Goal: Task Accomplishment & Management: Use online tool/utility

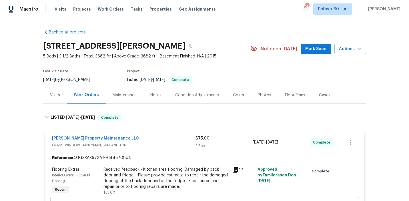
scroll to position [277, 0]
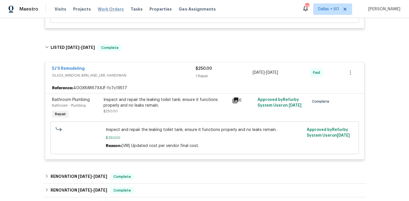
click at [107, 11] on span "Work Orders" at bounding box center [111, 9] width 26 height 6
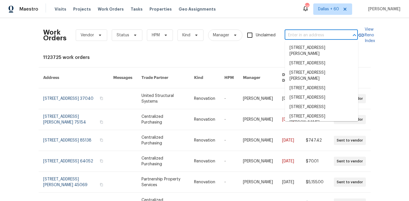
click at [316, 32] on input "text" at bounding box center [312, 35] width 57 height 9
paste input "104 Deerwalk Ct, Cary, NC 27513"
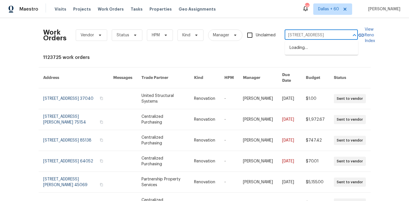
type input "104 Deerwalk Ct, Cary, NC 27513"
click at [317, 54] on ul "104 Deerwalk Ct, Cary, NC 27513" at bounding box center [321, 48] width 73 height 14
click at [312, 48] on li "104 Deerwalk Ct, Cary, NC 27513" at bounding box center [321, 47] width 73 height 9
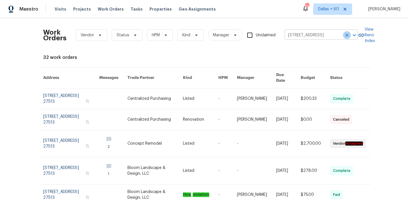
click at [347, 34] on icon "Clear" at bounding box center [347, 35] width 6 height 6
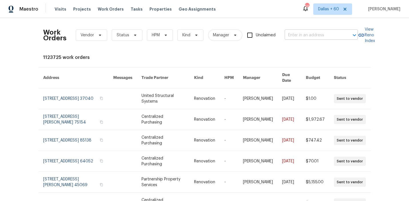
click at [298, 34] on input "text" at bounding box center [312, 35] width 57 height 9
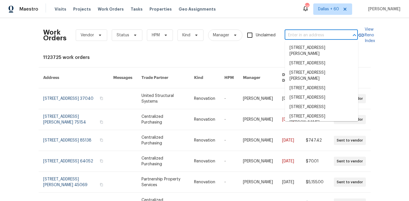
paste input "104 Deerwalk Ct, Cary, NC 27513"
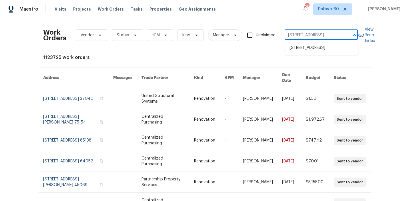
type input "104 Deerwalk Ct, Cary, NC 27513"
click at [295, 49] on li "104 Deerwalk Ct, Cary, NC 27513" at bounding box center [321, 47] width 73 height 9
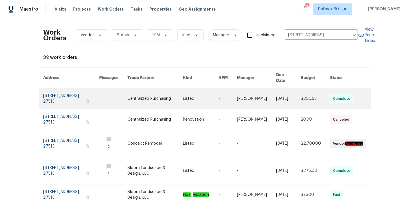
click at [188, 91] on link at bounding box center [200, 98] width 35 height 21
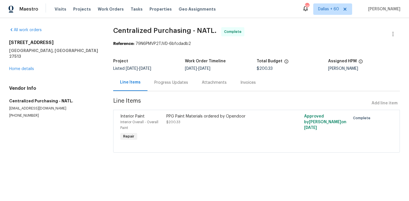
click at [19, 59] on div "104 Deerwalk Ct Cary, NC 27513 Home details" at bounding box center [54, 56] width 90 height 32
click at [19, 60] on div "104 Deerwalk Ct Cary, NC 27513 Home details" at bounding box center [54, 56] width 90 height 32
click at [19, 67] on link "Home details" at bounding box center [21, 69] width 25 height 4
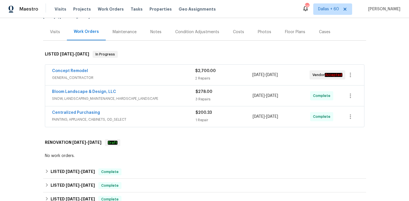
click at [145, 74] on div "Concept Remodel" at bounding box center [123, 71] width 143 height 7
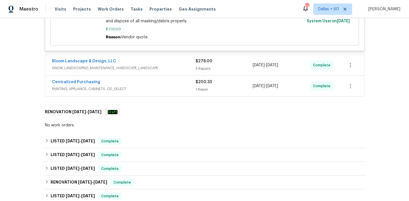
scroll to position [277, 0]
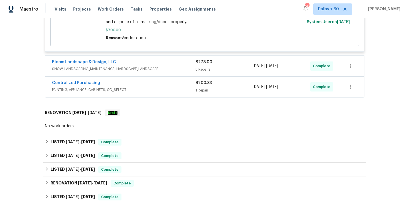
click at [175, 59] on div "Bloom Landscape & Design, LLC" at bounding box center [123, 62] width 143 height 7
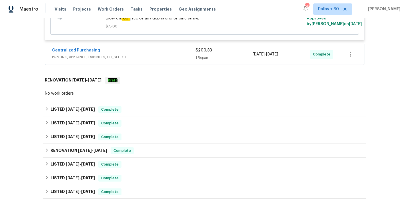
scroll to position [494, 0]
click at [157, 55] on span "PAINTING, APPLIANCE, CABINETS, OD_SELECT" at bounding box center [123, 58] width 143 height 6
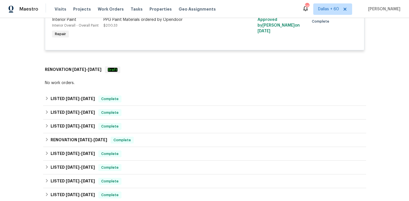
scroll to position [556, 0]
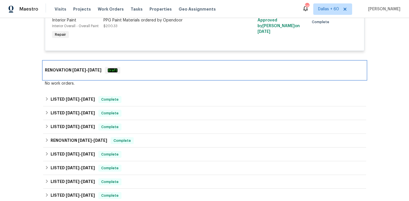
click at [163, 67] on div "RENOVATION 10/2/25 - 10/2/25 Draft" at bounding box center [204, 70] width 319 height 7
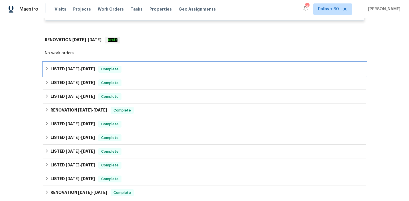
click at [163, 66] on div "LISTED 9/2/25 - 9/5/25 Complete" at bounding box center [204, 69] width 319 height 7
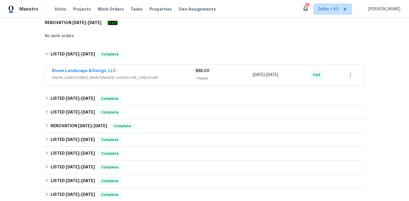
click at [163, 68] on div "Bloom Landscape & Design, LLC" at bounding box center [123, 71] width 143 height 7
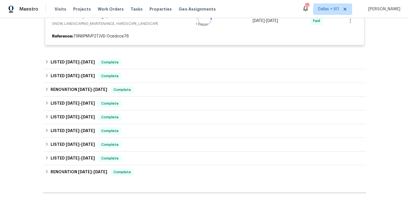
scroll to position [660, 0]
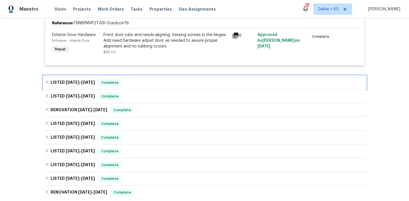
click at [160, 76] on div "LISTED 6/26/25 - 6/30/25 Complete" at bounding box center [204, 83] width 323 height 14
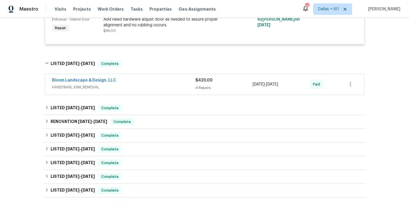
click at [160, 77] on div "Bloom Landscape & Design, LLC" at bounding box center [123, 80] width 143 height 7
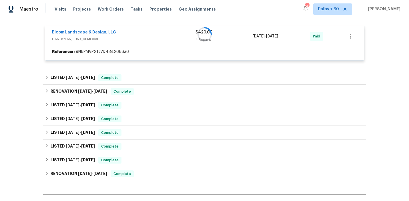
scroll to position [746, 0]
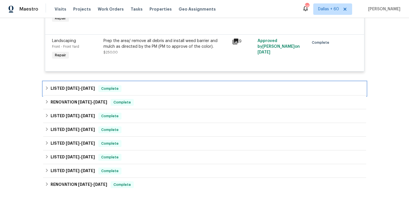
click at [160, 85] on div "LISTED 6/26/25 - 7/7/25 Complete" at bounding box center [204, 88] width 319 height 7
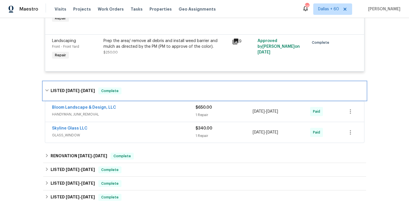
scroll to position [938, 0]
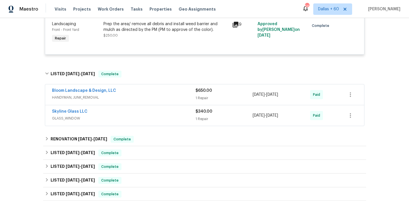
click at [161, 115] on span "GLASS_WINDOW" at bounding box center [123, 118] width 143 height 6
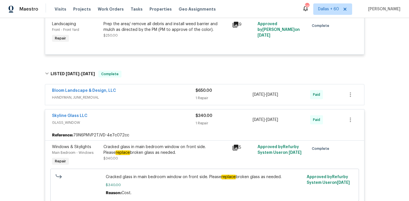
click at [159, 94] on span "HANDYMAN, JUNK_REMOVAL" at bounding box center [123, 97] width 143 height 6
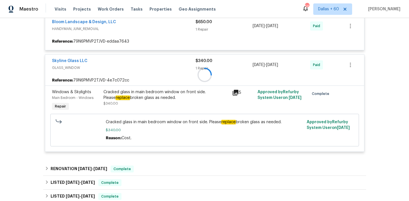
scroll to position [1010, 0]
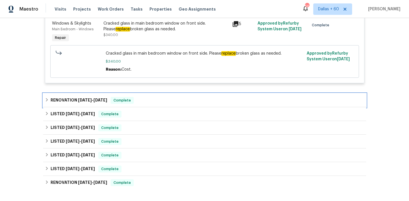
click at [159, 93] on div "RENOVATION 6/26/25 - 9/12/25 Complete" at bounding box center [204, 100] width 323 height 14
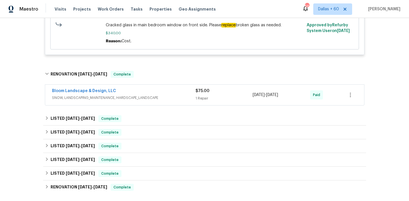
click at [159, 95] on span "SNOW, LANDSCAPING_MAINTENANCE, HARDSCAPE_LANDSCAPE" at bounding box center [123, 98] width 143 height 6
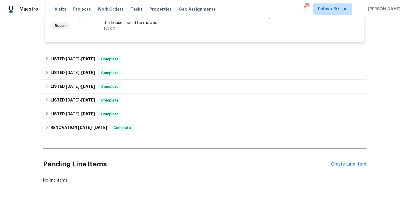
scroll to position [1269, 0]
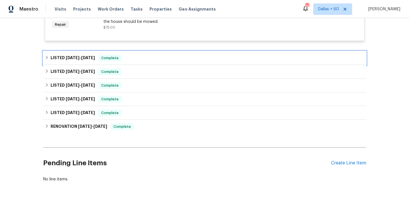
click at [158, 55] on div "LISTED 6/11/25 - 6/16/25 Complete" at bounding box center [204, 58] width 319 height 7
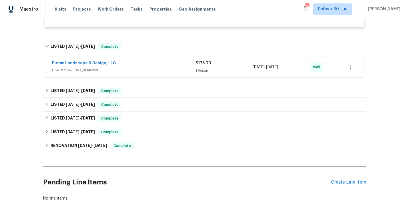
click at [158, 60] on div "Bloom Landscape & Design, LLC" at bounding box center [123, 63] width 143 height 7
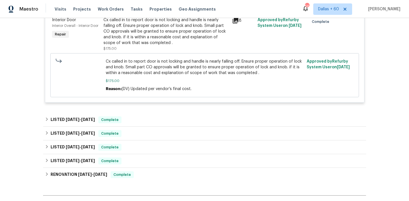
scroll to position [1364, 0]
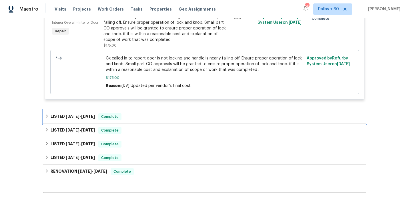
click at [159, 110] on div "LISTED 5/30/25 - 6/1/25 Complete" at bounding box center [204, 117] width 323 height 14
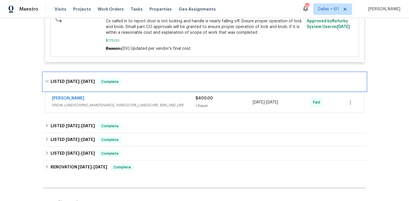
scroll to position [1403, 0]
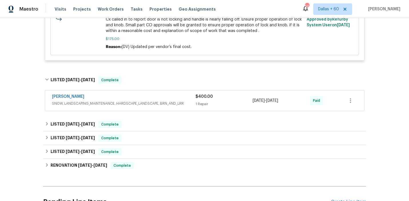
click at [170, 94] on div "Cameron Sweeney" at bounding box center [123, 97] width 143 height 7
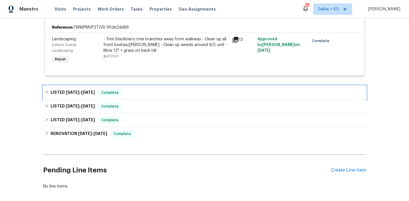
click at [170, 86] on div "LISTED 5/7/25 - 5/12/25 Complete" at bounding box center [204, 93] width 323 height 14
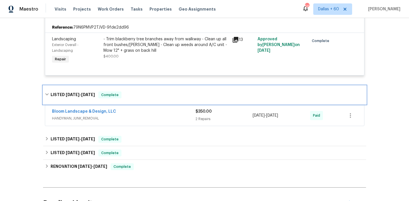
scroll to position [1531, 0]
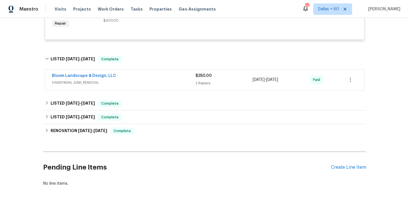
click at [169, 80] on span "HANDYMAN, JUNK_REMOVAL" at bounding box center [123, 83] width 143 height 6
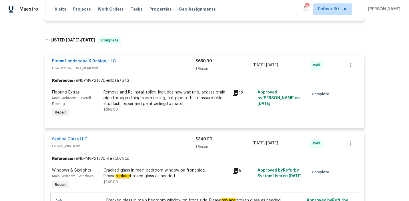
scroll to position [981, 0]
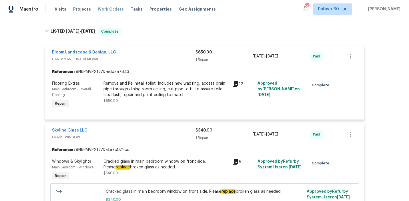
click at [109, 10] on span "Work Orders" at bounding box center [111, 9] width 26 height 6
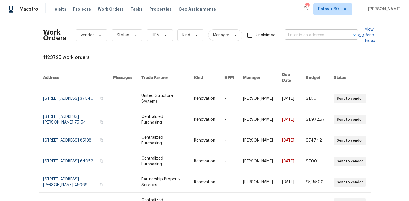
click at [343, 36] on div at bounding box center [350, 35] width 15 height 8
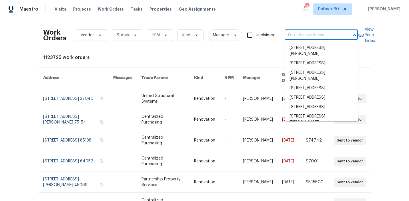
paste input "236 Wandering Ln, Mocksville, NC 27028"
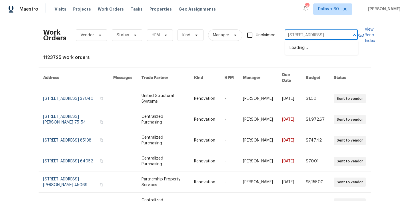
type input "236 Wandering Ln, Mocksville, NC 27028"
click at [314, 48] on li "236 Wandering Ln, Mocksville, NC 27028" at bounding box center [321, 47] width 73 height 9
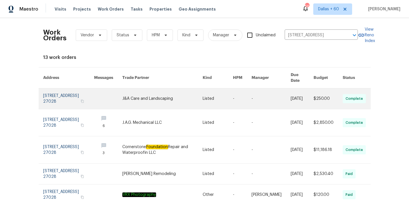
click at [193, 91] on link at bounding box center [162, 98] width 80 height 21
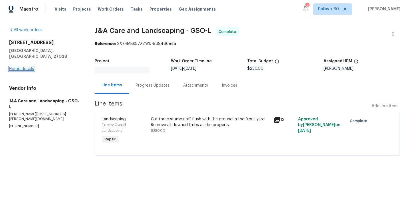
click at [29, 67] on link "Home details" at bounding box center [21, 69] width 25 height 4
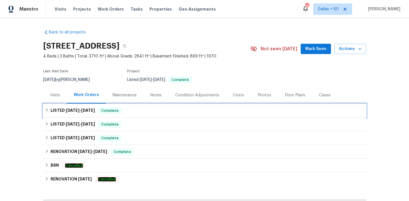
click at [142, 113] on div "LISTED 8/20/25 - 9/19/25 Complete" at bounding box center [204, 110] width 319 height 7
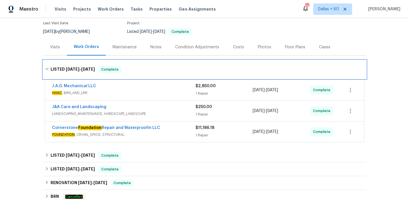
scroll to position [47, 0]
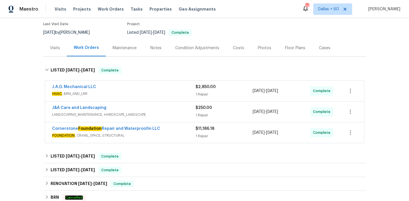
click at [178, 133] on span "FOUNDATION , CRAWL_SPACE, STRUCTURAL" at bounding box center [123, 135] width 143 height 6
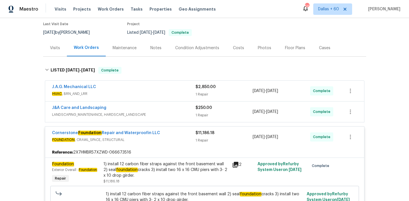
click at [162, 112] on span "LANDSCAPING_MAINTENANCE, HARDSCAPE_LANDSCAPE" at bounding box center [123, 115] width 143 height 6
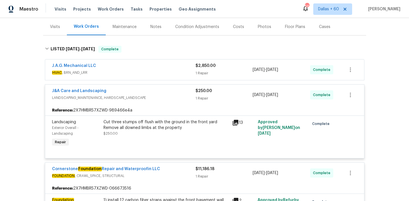
scroll to position [80, 0]
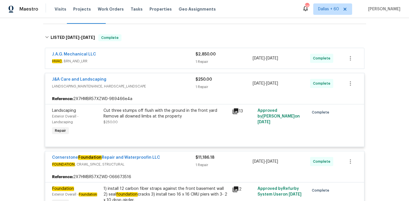
click at [163, 54] on div "J.A.G. Mechanical LLC" at bounding box center [123, 54] width 143 height 7
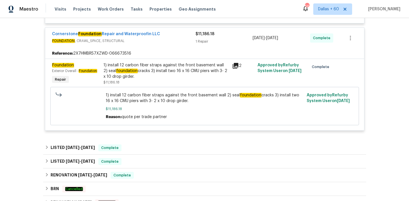
scroll to position [313, 0]
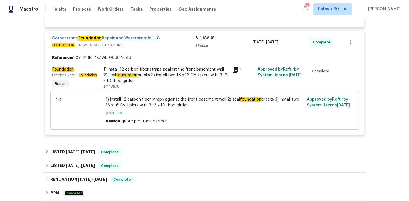
click at [178, 44] on span "FOUNDATION , CRAWL_SPACE, STRUCTURAL" at bounding box center [123, 45] width 143 height 6
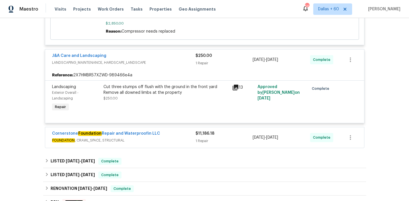
scroll to position [218, 0]
click at [182, 56] on div "J&A Care and Landscaping" at bounding box center [123, 56] width 143 height 7
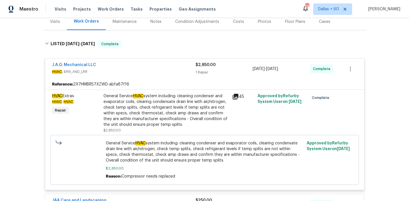
scroll to position [73, 0]
click at [161, 67] on div "J.A.G. Mechanical LLC" at bounding box center [123, 65] width 143 height 7
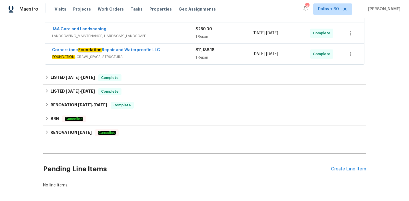
scroll to position [125, 0]
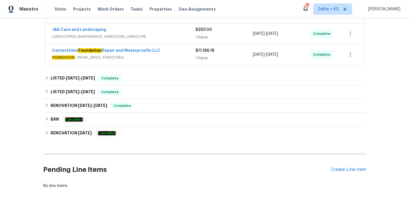
click at [167, 55] on span "FOUNDATION , CRAWL_SPACE, STRUCTURAL" at bounding box center [123, 58] width 143 height 6
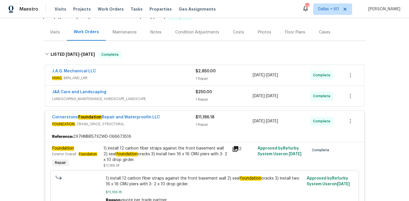
scroll to position [63, 0]
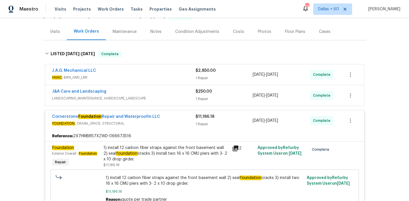
click at [171, 91] on div "J&A Care and Landscaping" at bounding box center [123, 91] width 143 height 7
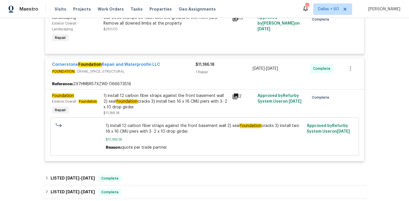
scroll to position [172, 0]
click at [122, 102] on em "foundation" at bounding box center [127, 101] width 22 height 5
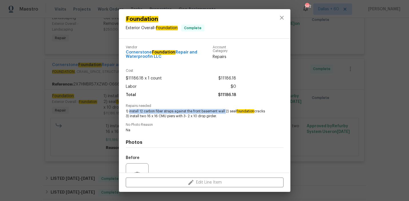
drag, startPoint x: 128, startPoint y: 111, endPoint x: 226, endPoint y: 110, distance: 97.6
click at [226, 110] on span "1) install 12 carbon fiber straps against the front basement wall 2) seal found…" at bounding box center [197, 114] width 142 height 10
copy span "install 12 carbon fiber straps against the front basement wall"
drag, startPoint x: 230, startPoint y: 111, endPoint x: 244, endPoint y: 106, distance: 15.3
click at [244, 106] on div "Repairs needed 1) install 12 carbon fiber straps against the front basement wal…" at bounding box center [205, 111] width 158 height 15
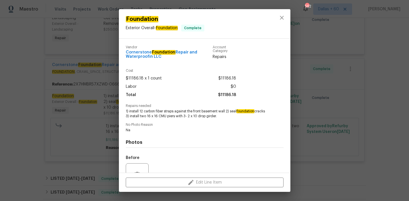
click at [259, 124] on span "No Photo Reason" at bounding box center [205, 125] width 158 height 4
drag, startPoint x: 230, startPoint y: 111, endPoint x: 266, endPoint y: 113, distance: 36.6
click at [266, 113] on span "1) install 12 carbon fiber straps against the front basement wall 2) seal found…" at bounding box center [197, 114] width 142 height 10
copy span "seal foundation cracks"
click at [255, 128] on span "Na" at bounding box center [197, 130] width 142 height 5
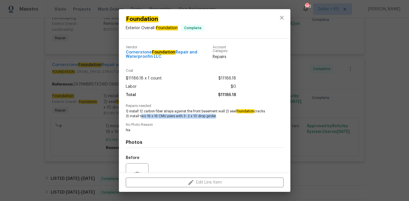
drag, startPoint x: 140, startPoint y: 116, endPoint x: 215, endPoint y: 117, distance: 75.1
click at [215, 117] on span "1) install 12 carbon fiber straps against the front basement wall 2) seal found…" at bounding box center [197, 114] width 142 height 10
copy span "two 16 x 16 CMU piers with 3- 2 x 10 drop girde"
click at [47, 119] on div "Foundation Exterior Overall - Foundation Complete Vendor Cornerstone Foundation…" at bounding box center [204, 100] width 409 height 201
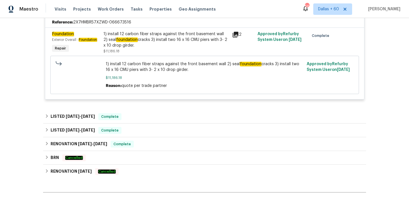
scroll to position [236, 0]
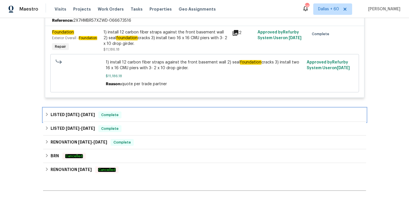
click at [163, 114] on div "LISTED 6/17/25 - 6/19/25 Complete" at bounding box center [204, 114] width 319 height 7
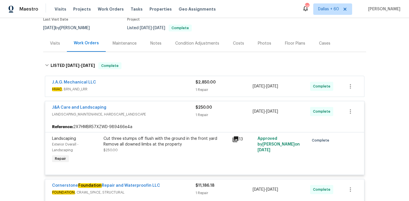
scroll to position [52, 0]
click at [147, 84] on div "J.A.G. Mechanical LLC" at bounding box center [123, 82] width 143 height 7
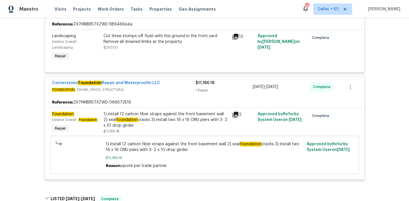
scroll to position [271, 0]
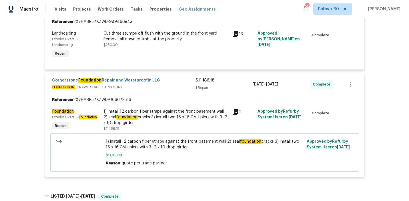
click at [108, 9] on span "Work Orders" at bounding box center [111, 9] width 26 height 6
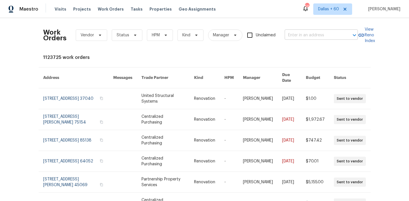
click at [306, 33] on input "text" at bounding box center [312, 35] width 57 height 9
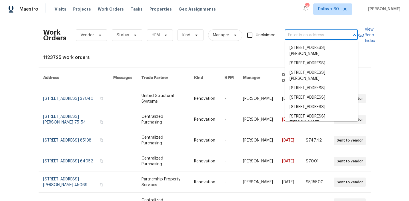
paste input "3692 Fountain Cove Ln, Grove City, OH 43123"
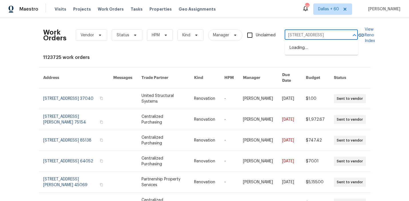
type input "3692 Fountain Cove Ln, Grove City, OH 43123"
click at [307, 49] on li "3692 Fountain Cove Ln, Grove City, OH 43123" at bounding box center [321, 47] width 73 height 9
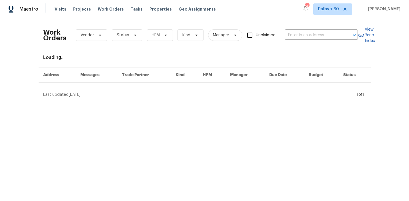
type input "3692 Fountain Cove Ln, Grove City, OH 43123"
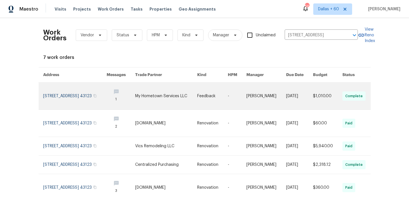
click at [156, 92] on link at bounding box center [166, 96] width 62 height 27
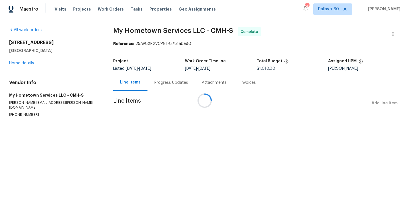
click at [22, 63] on div at bounding box center [204, 100] width 409 height 201
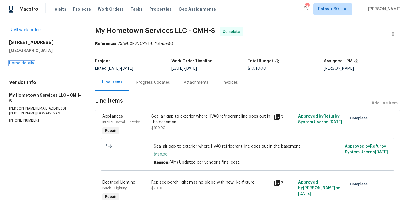
click at [22, 63] on link "Home details" at bounding box center [21, 63] width 25 height 4
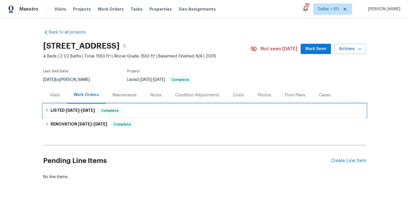
click at [150, 111] on div "LISTED 9/11/25 - 9/15/25 Complete" at bounding box center [204, 110] width 319 height 7
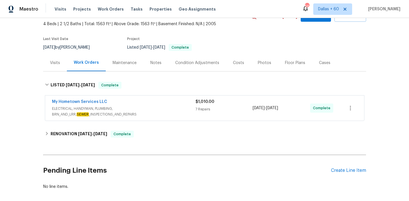
click at [163, 106] on span "ELECTRICAL, HANDYMAN, PLUMBING, BRN_AND_LRR, SEWER _INSPECTIONS_AND_REPAIRS" at bounding box center [123, 111] width 143 height 11
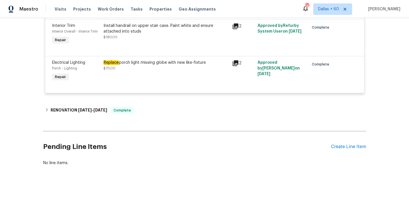
scroll to position [373, 0]
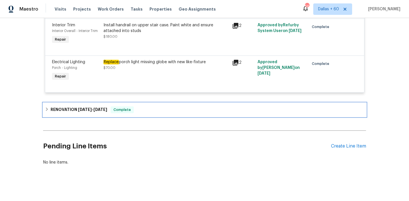
click at [172, 113] on div "RENOVATION 7/18/25 - 8/1/25 Complete" at bounding box center [204, 109] width 319 height 7
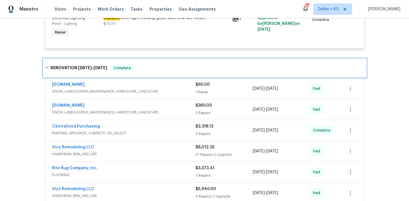
scroll to position [417, 0]
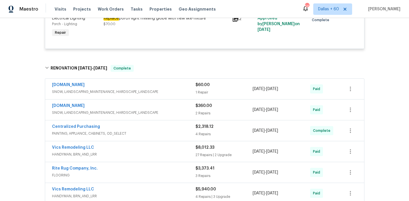
click at [180, 85] on div "Lawn.com" at bounding box center [123, 85] width 143 height 7
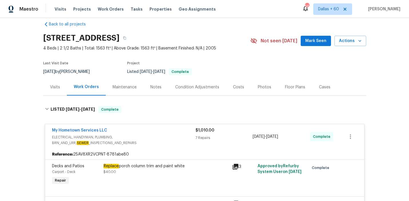
scroll to position [0, 0]
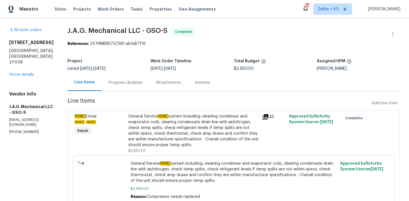
click at [158, 83] on div "Attachments" at bounding box center [168, 83] width 25 height 6
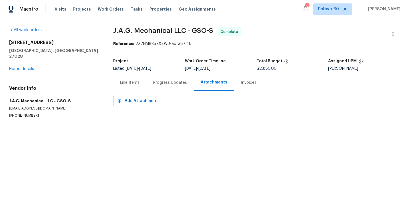
click at [169, 81] on div "Progress Updates" at bounding box center [170, 83] width 34 height 6
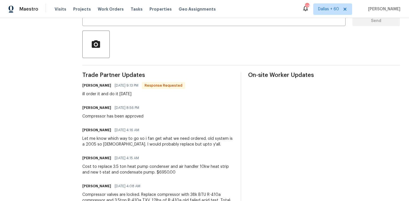
scroll to position [224, 0]
